Goal: Information Seeking & Learning: Learn about a topic

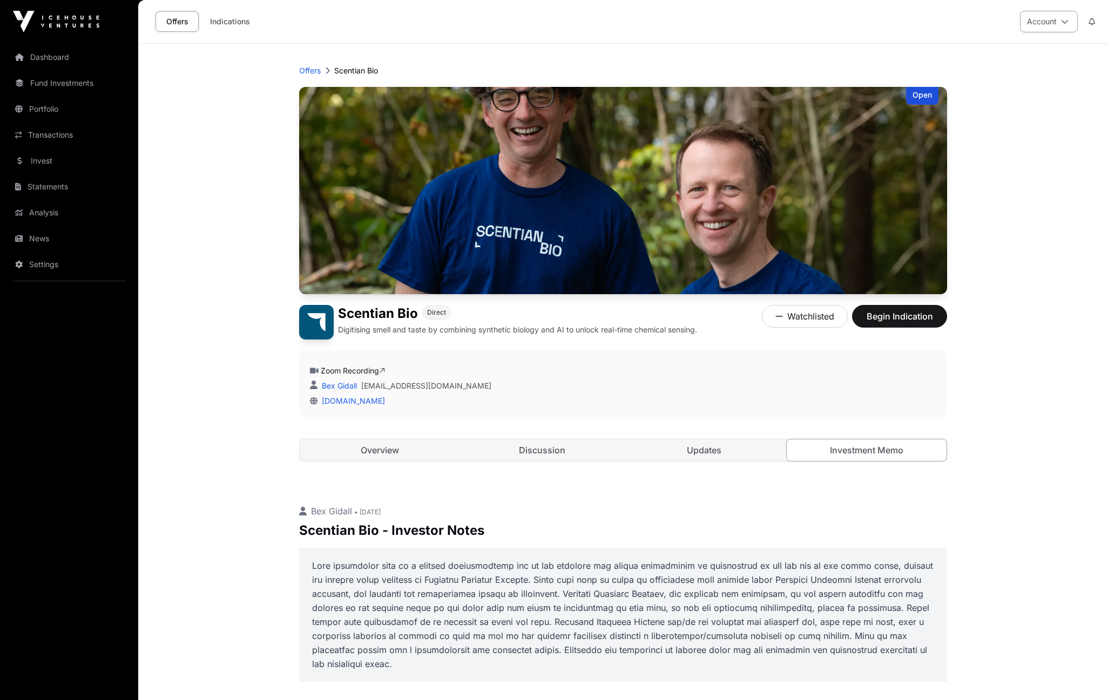
click at [1070, 21] on button "Account" at bounding box center [1049, 22] width 58 height 22
click at [605, 24] on div "Offers Indications Account" at bounding box center [623, 21] width 957 height 43
click at [380, 451] on link "Overview" at bounding box center [380, 450] width 160 height 22
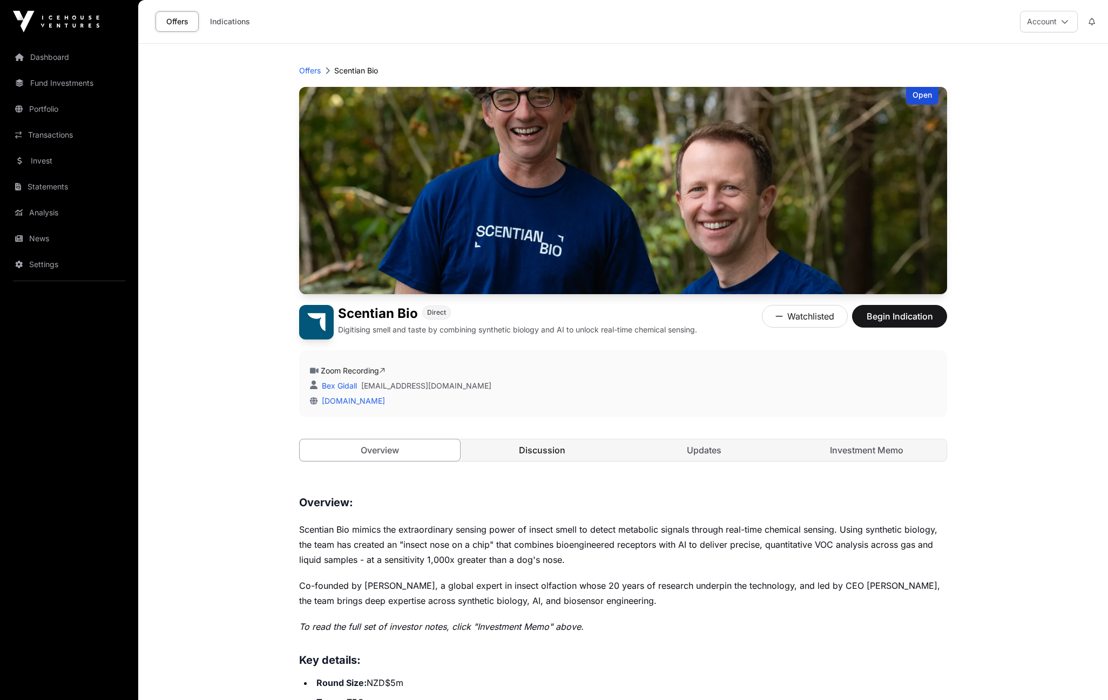
click at [573, 452] on link "Discussion" at bounding box center [542, 450] width 160 height 22
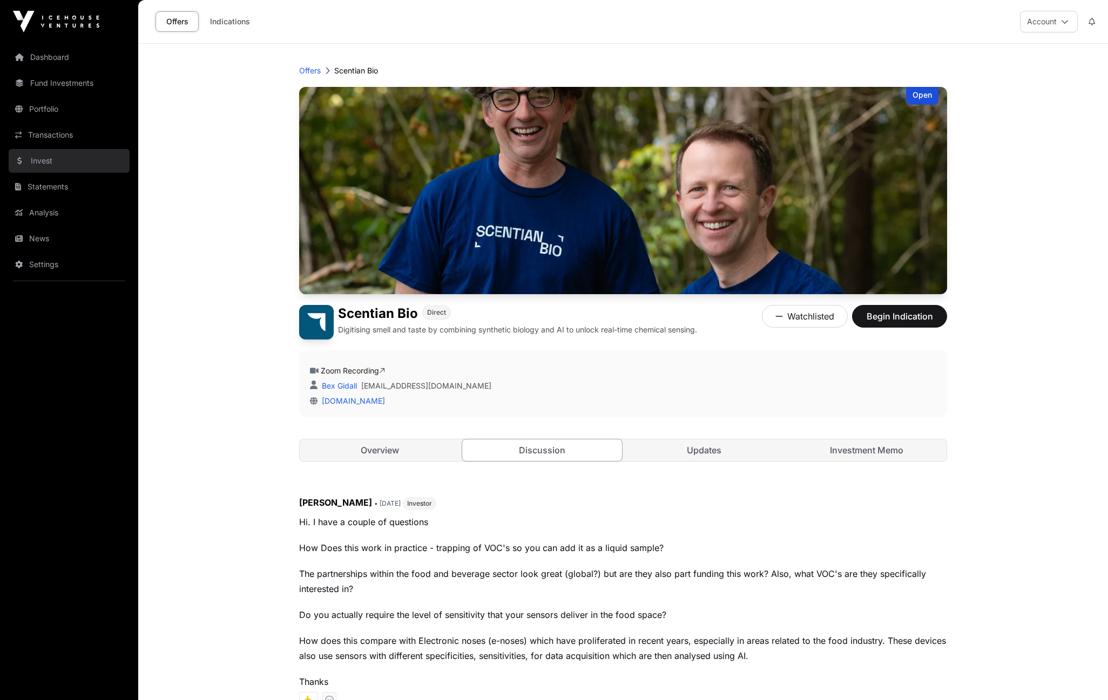
click at [48, 160] on link "Invest" at bounding box center [69, 161] width 121 height 24
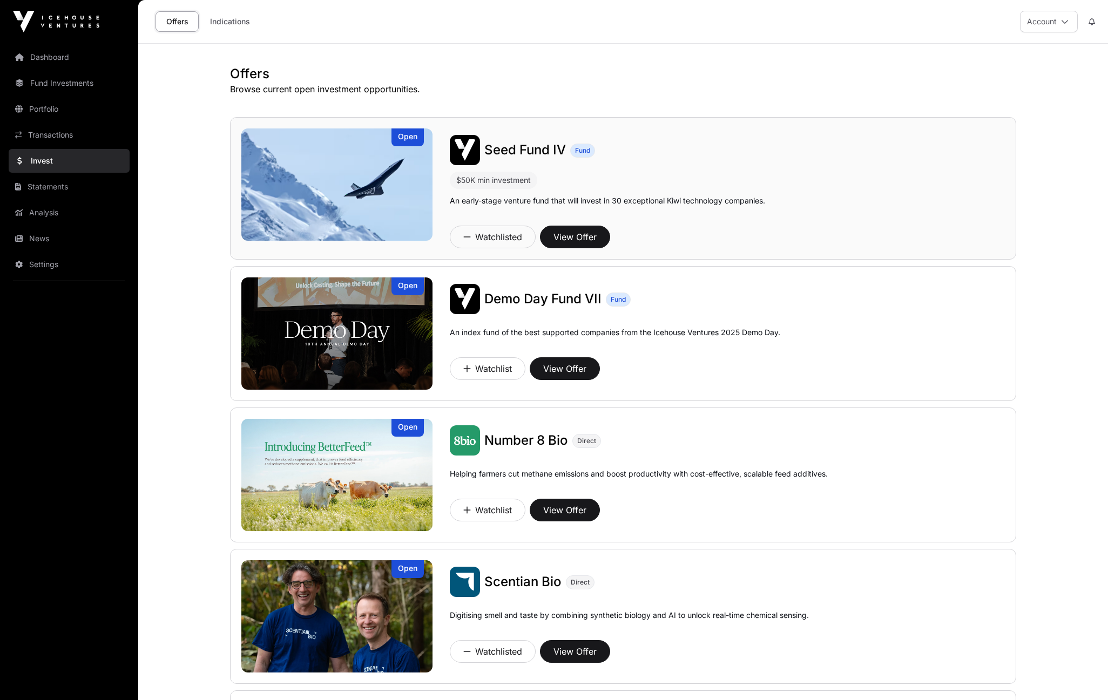
click at [531, 149] on span "Seed Fund IV" at bounding box center [525, 150] width 82 height 16
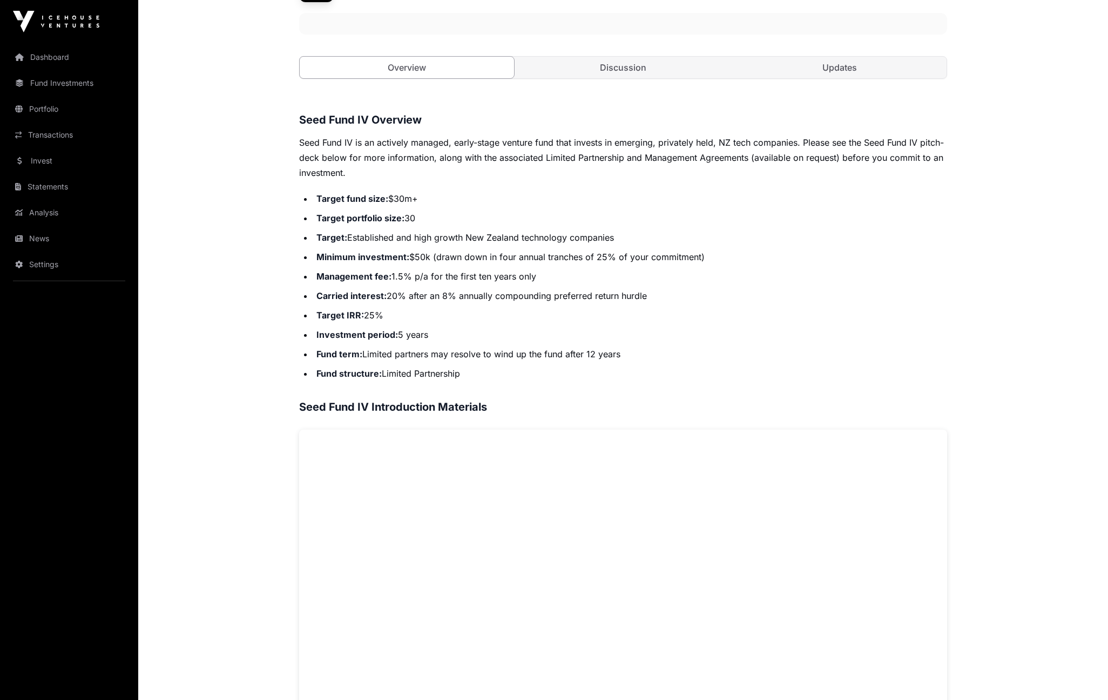
scroll to position [301, 0]
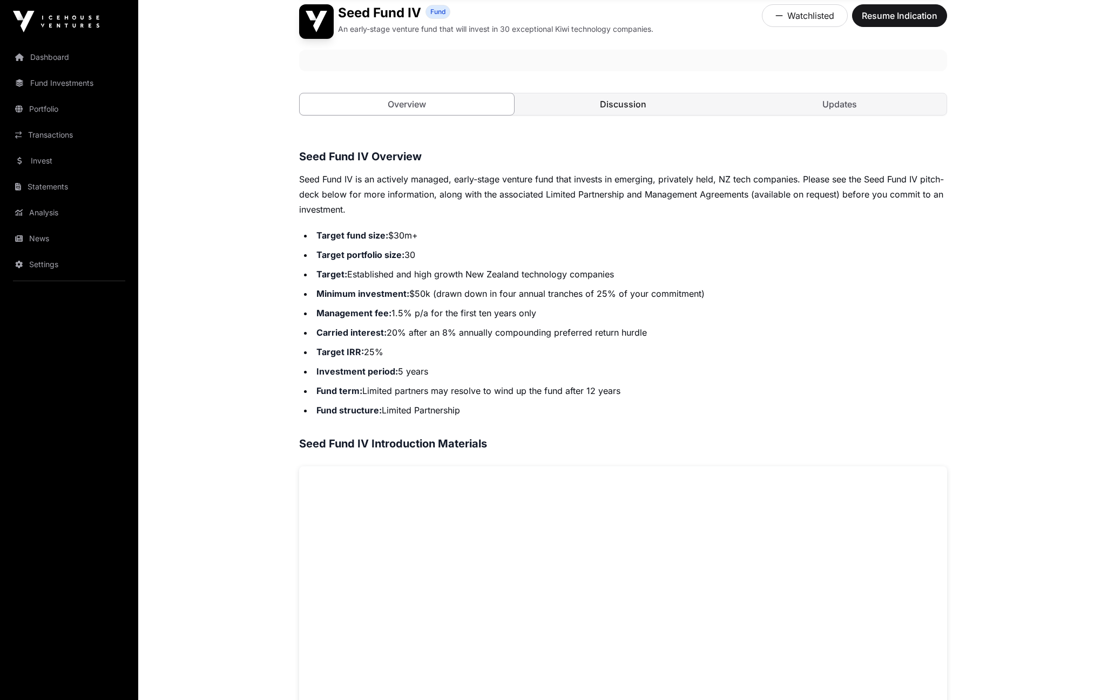
click at [625, 97] on link "Discussion" at bounding box center [623, 104] width 214 height 22
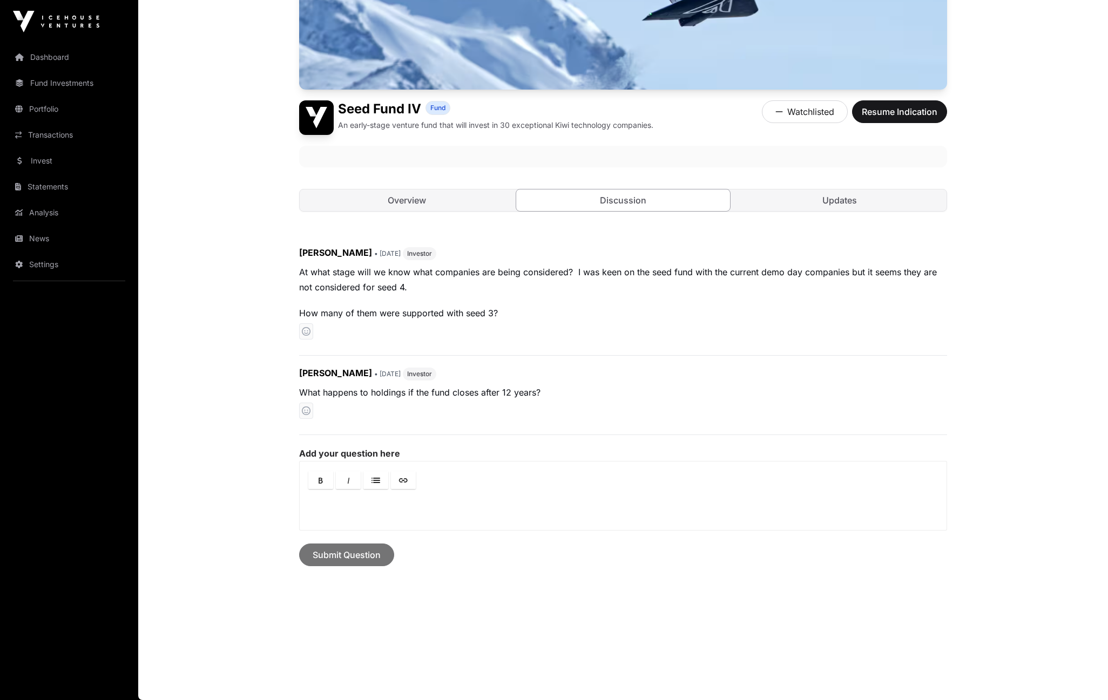
scroll to position [205, 0]
click at [832, 200] on link "Updates" at bounding box center [839, 201] width 214 height 22
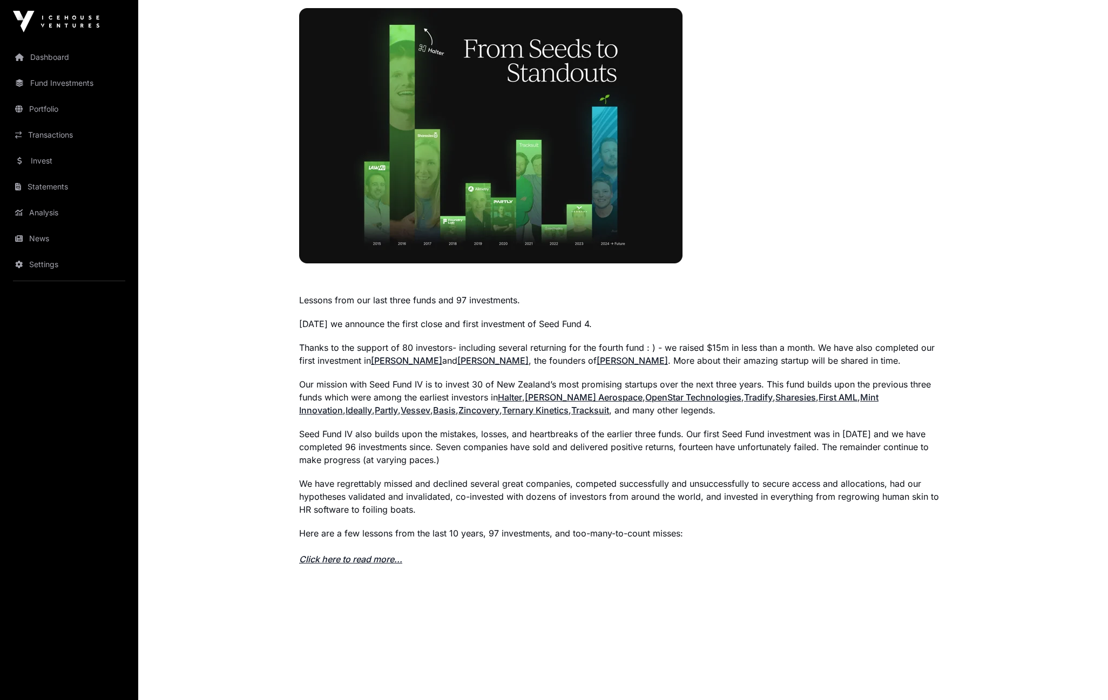
scroll to position [524, 0]
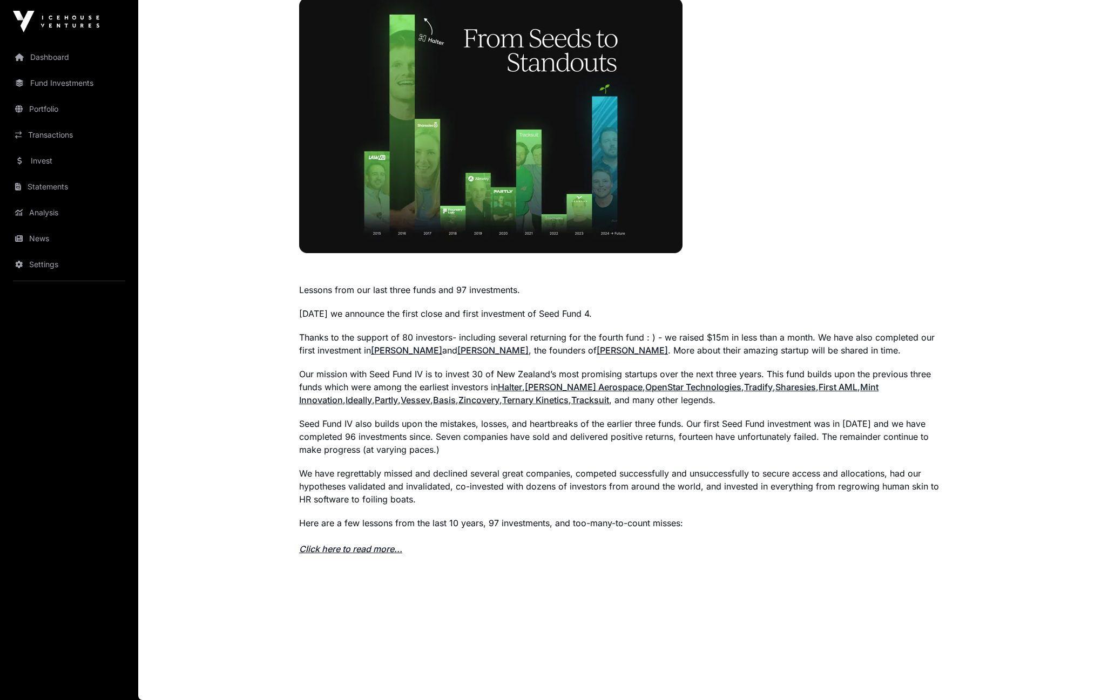
click at [360, 553] on link "Click here to read more..." at bounding box center [350, 549] width 103 height 11
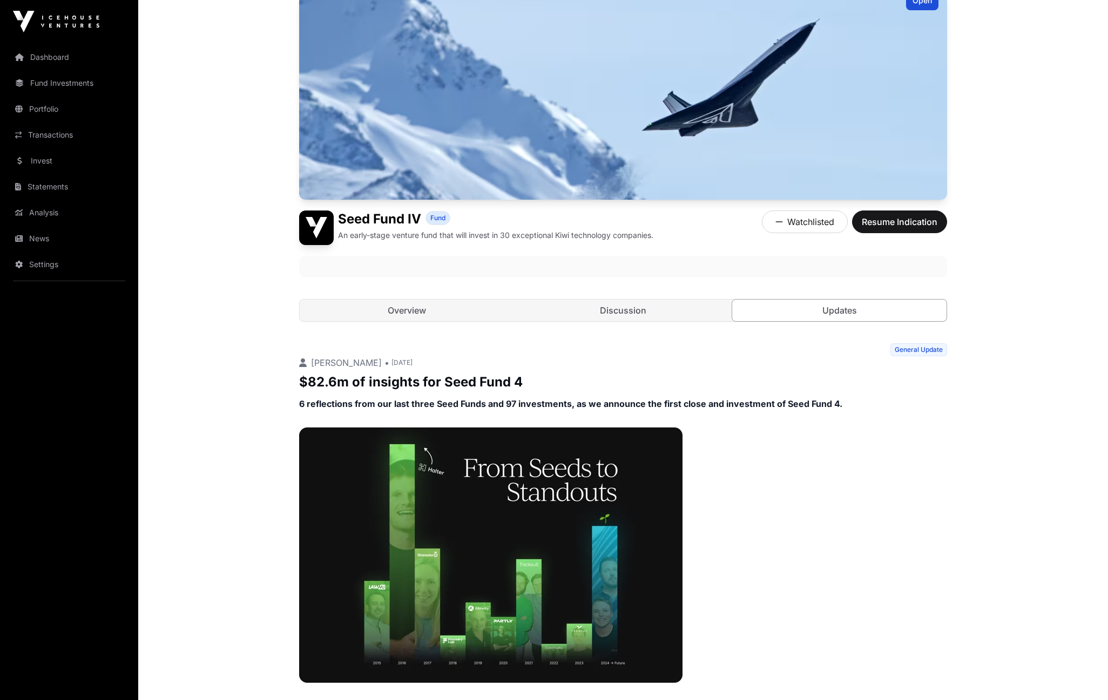
scroll to position [0, 0]
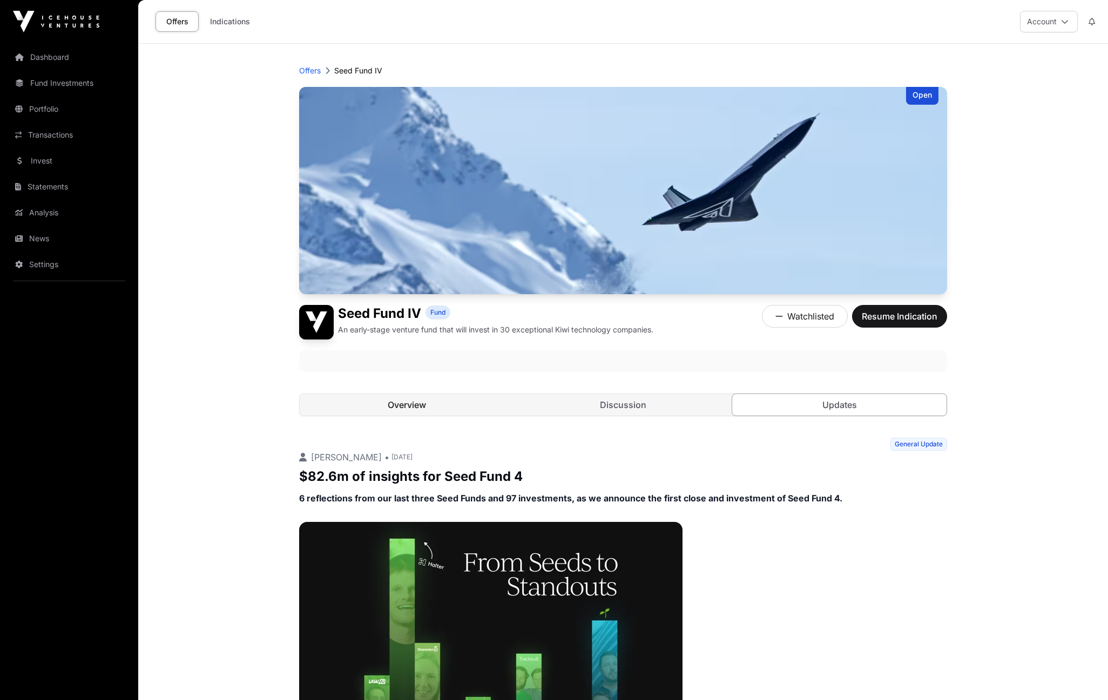
click at [394, 401] on link "Overview" at bounding box center [407, 405] width 214 height 22
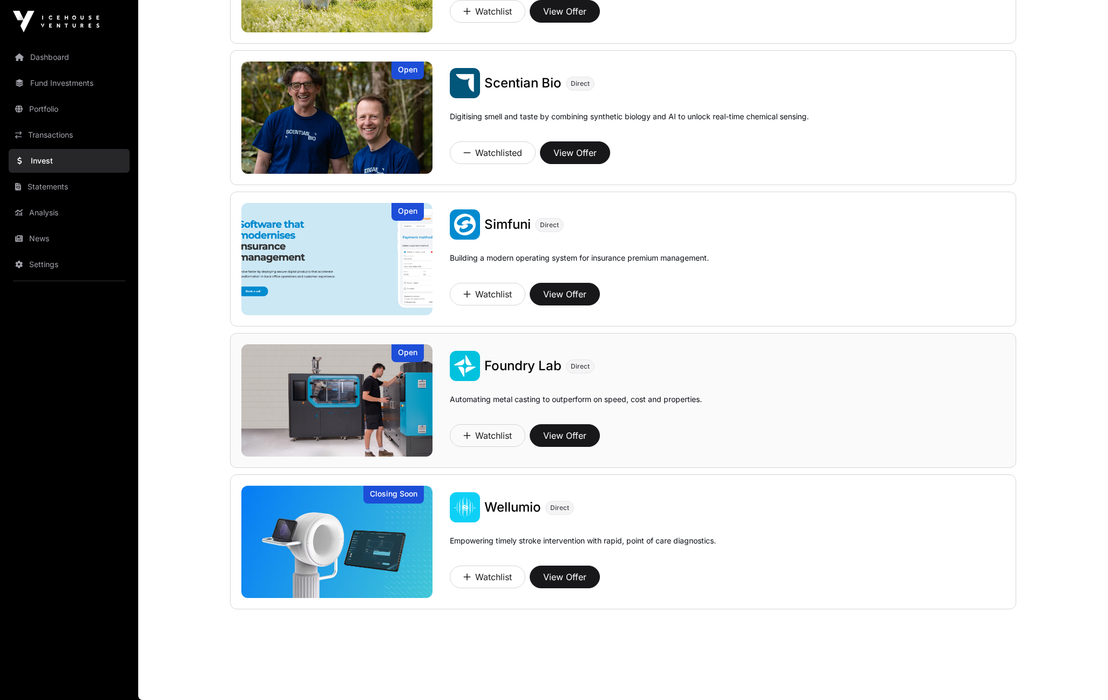
scroll to position [445, 0]
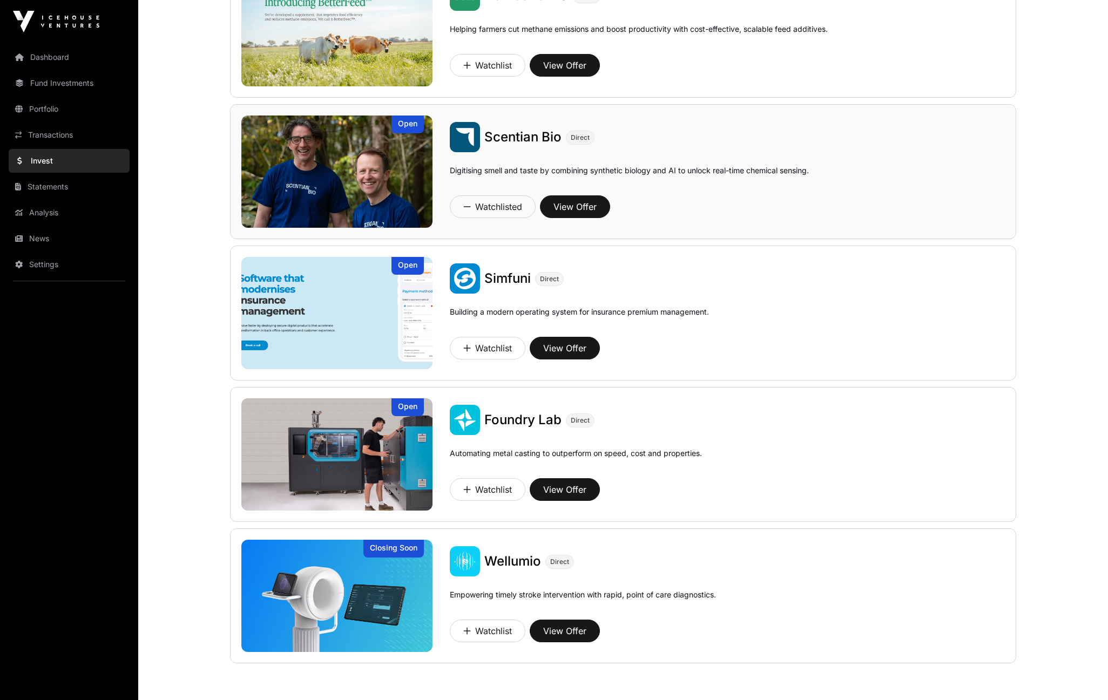
click at [524, 139] on span "Scentian Bio" at bounding box center [522, 137] width 77 height 16
